Goal: Go to known website: Access a specific website the user already knows

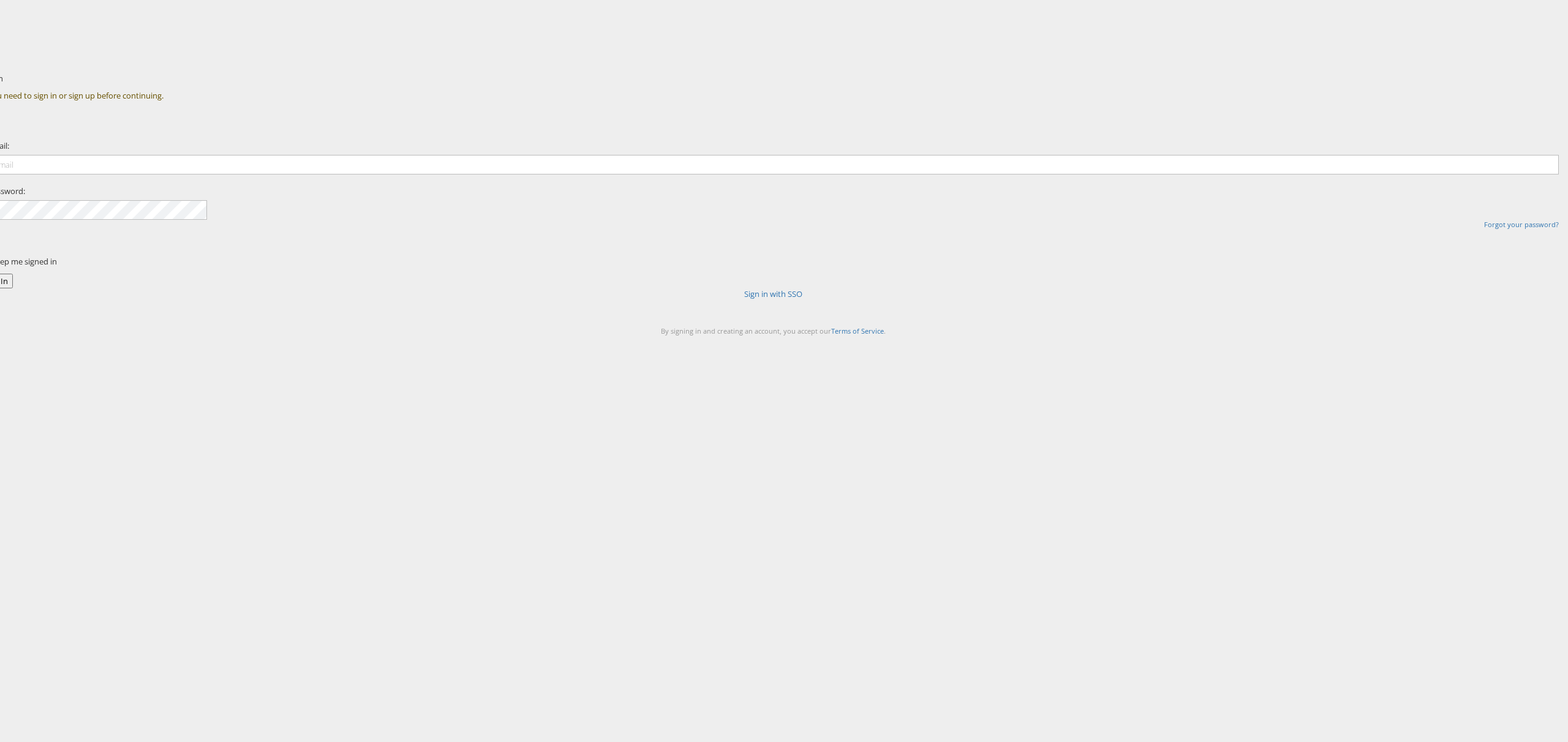
click at [552, 171] on div "Sign In You need to sign in or sign up before continuing. Email: Password: Forg…" at bounding box center [842, 214] width 1452 height 306
drag, startPoint x: 741, startPoint y: 228, endPoint x: 744, endPoint y: 234, distance: 6.7
click at [741, 174] on input "email" at bounding box center [774, 165] width 1571 height 19
type input "[PERSON_NAME][EMAIL_ADDRESS][PERSON_NAME][DOMAIN_NAME]"
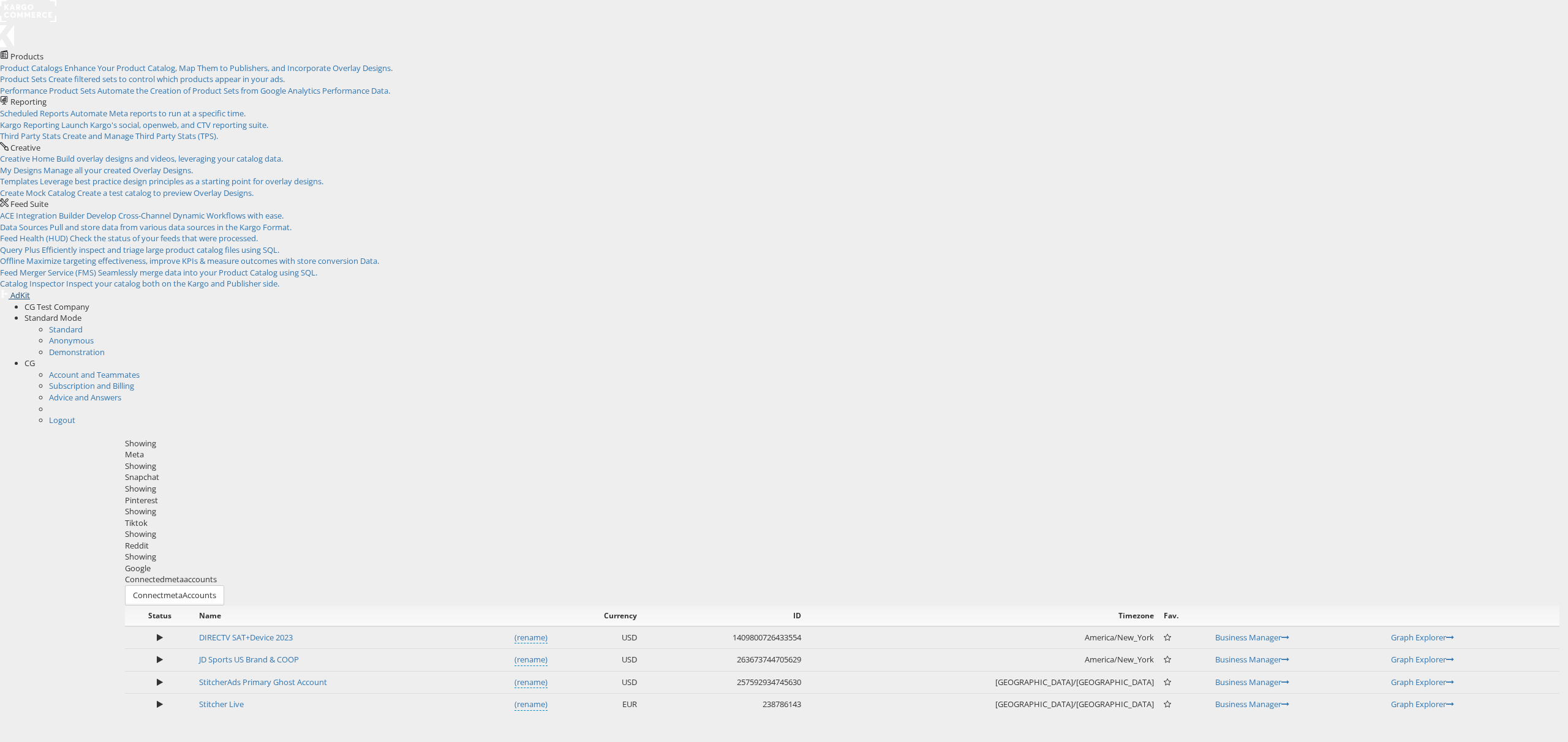
click at [30, 289] on span "AdKit" at bounding box center [20, 295] width 19 height 11
